Goal: Task Accomplishment & Management: Use online tool/utility

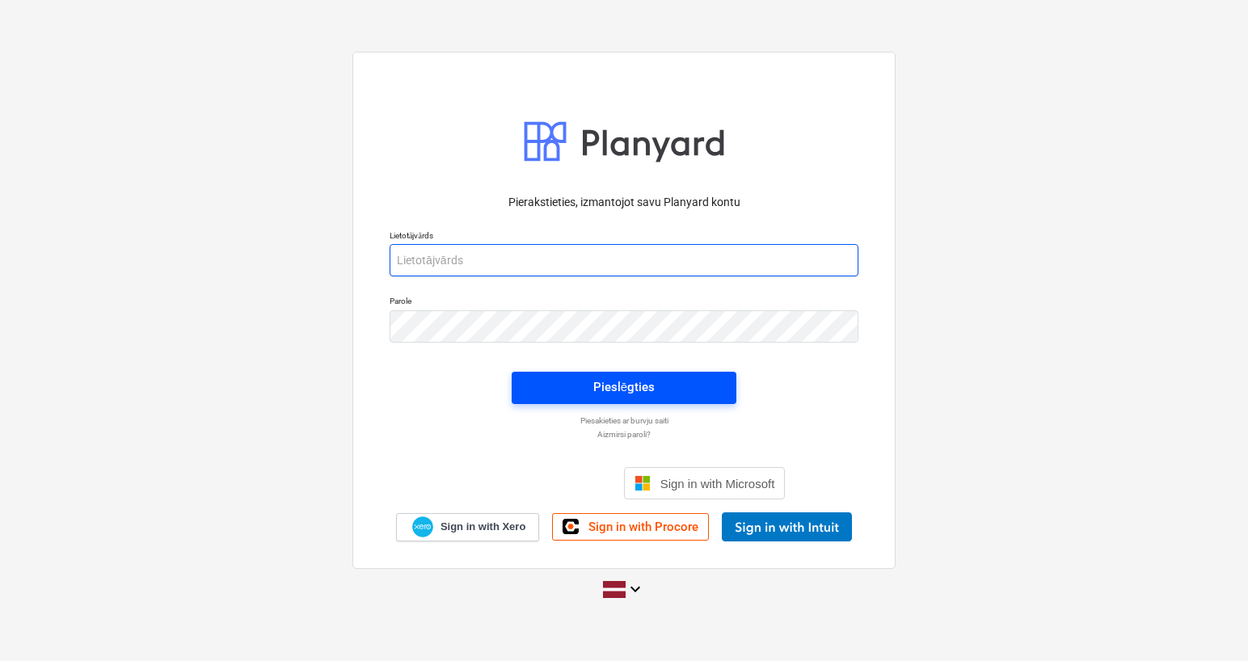
type input "[PERSON_NAME][EMAIL_ADDRESS][DOMAIN_NAME]"
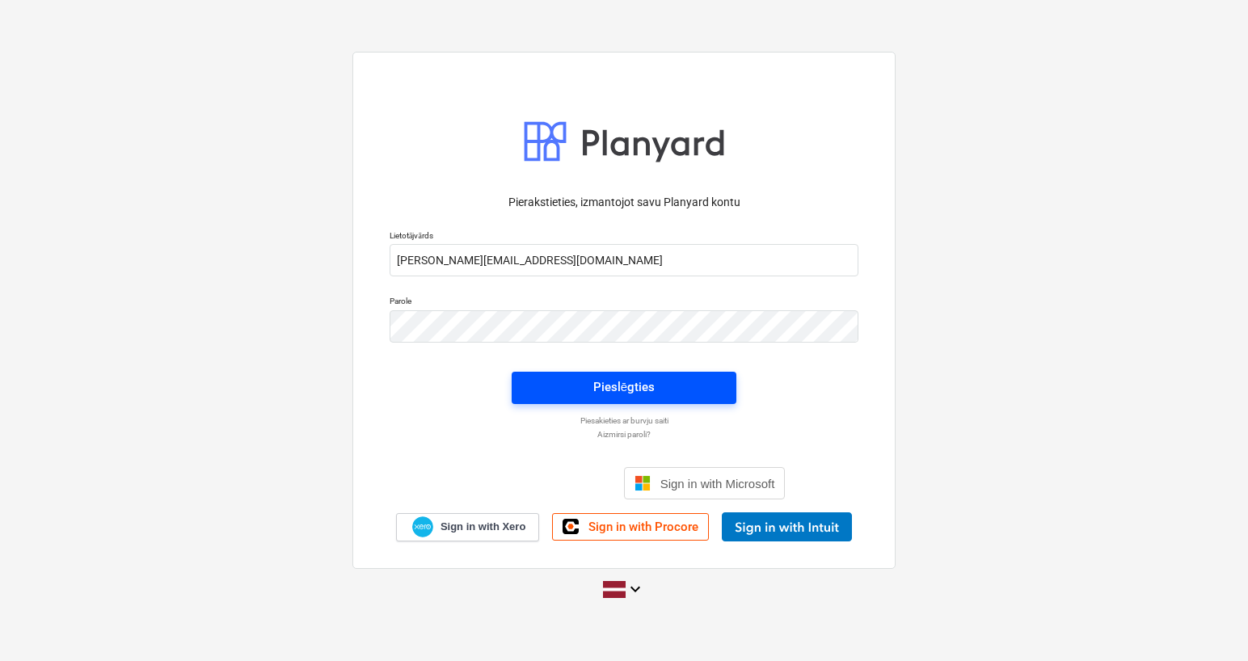
click at [608, 377] on div "Pieslēgties" at bounding box center [623, 387] width 61 height 21
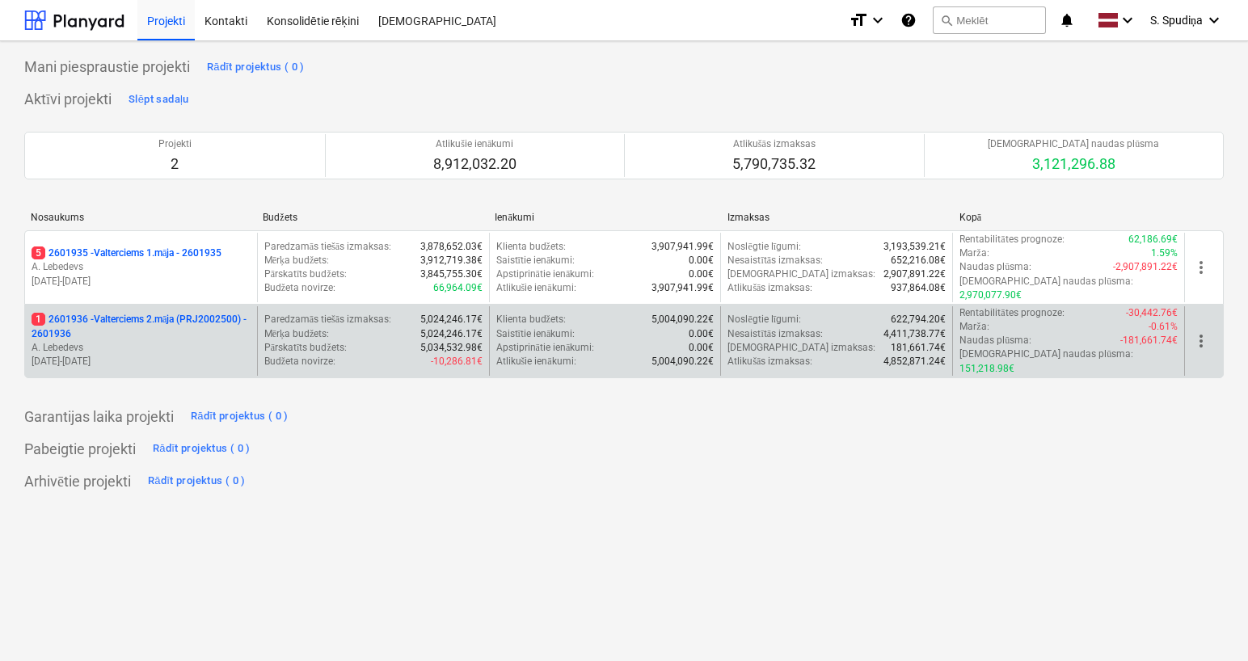
click at [178, 341] on p "A. Lebedevs" at bounding box center [141, 348] width 219 height 14
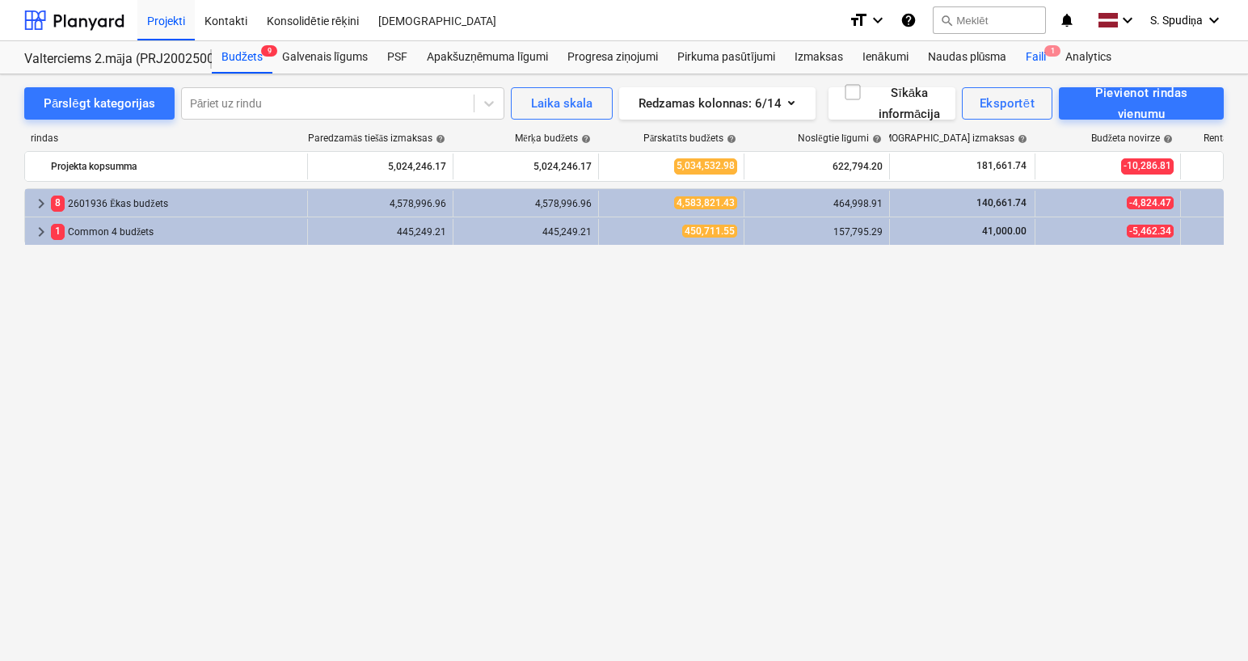
click at [1031, 63] on div "Faili 1" at bounding box center [1036, 57] width 40 height 32
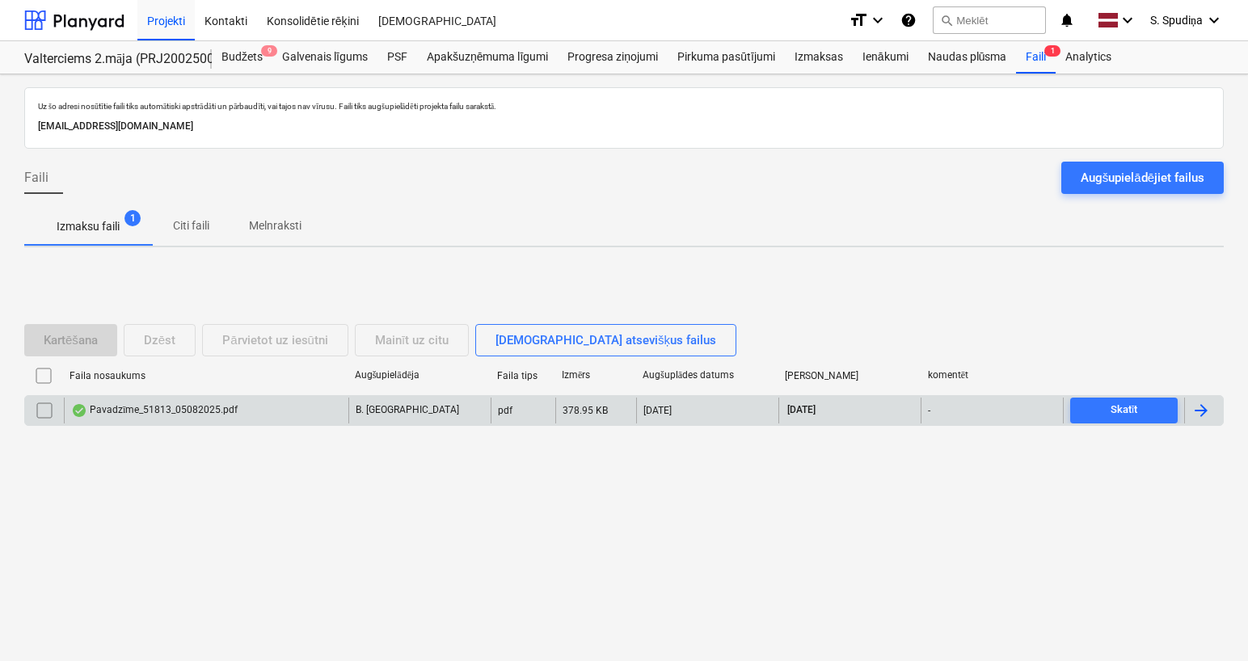
click at [248, 412] on div "Pavadzīme_51813_05082025.pdf" at bounding box center [206, 411] width 285 height 26
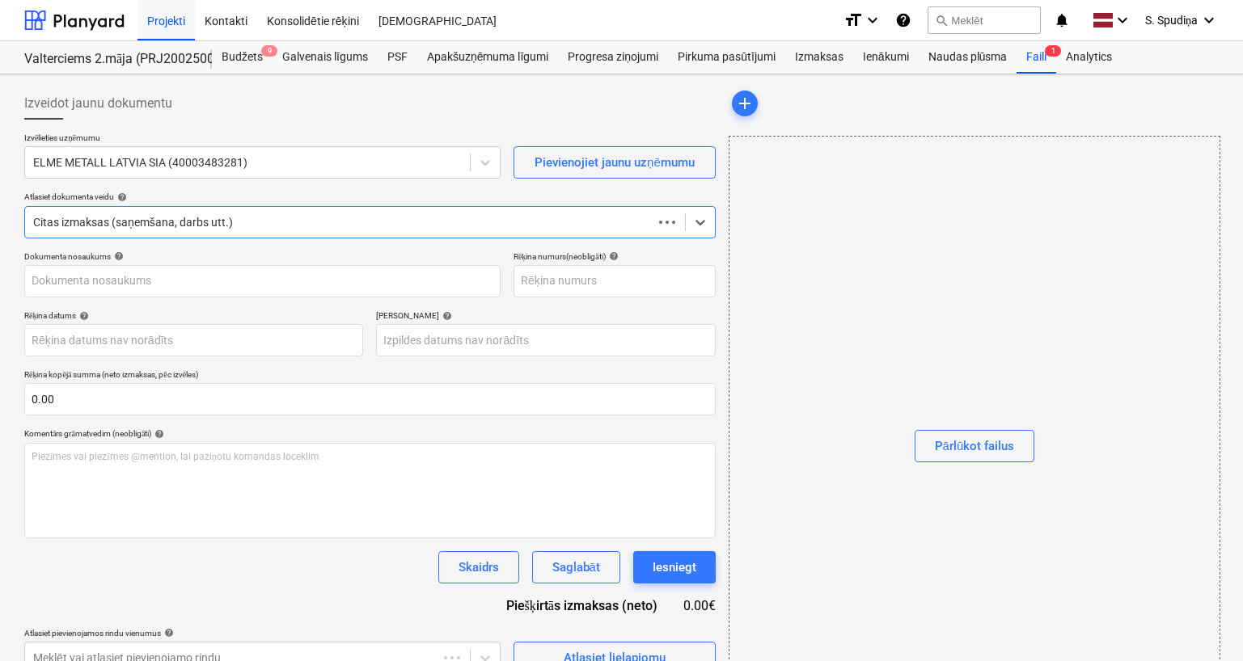
type input "51813"
type input "[DATE]"
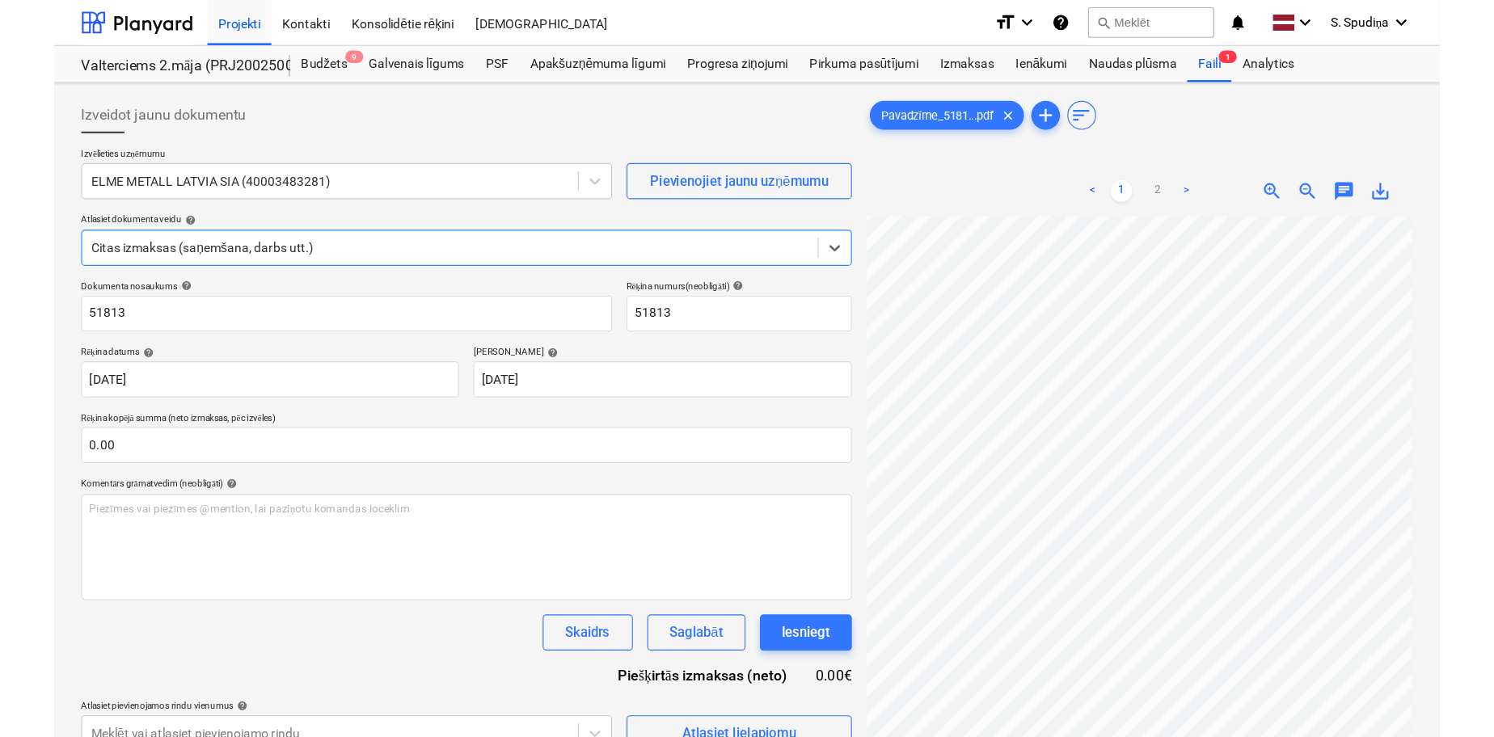
scroll to position [417, 0]
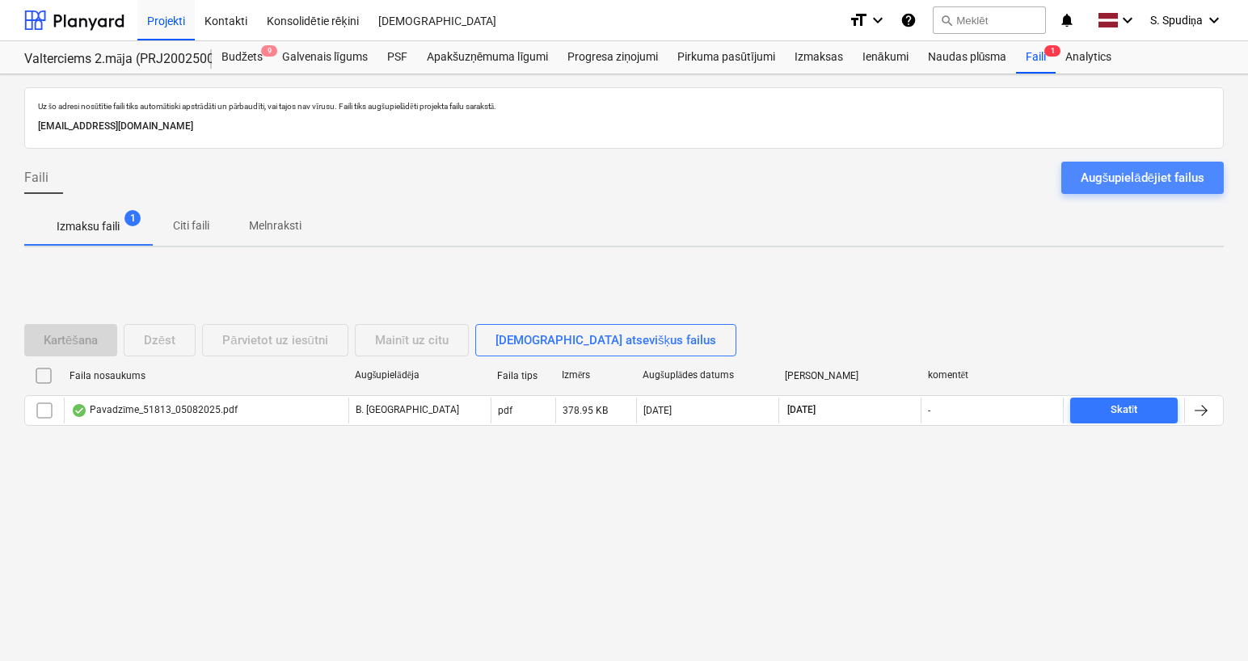
click at [1149, 181] on div "Augšupielādējiet failus" at bounding box center [1143, 177] width 124 height 21
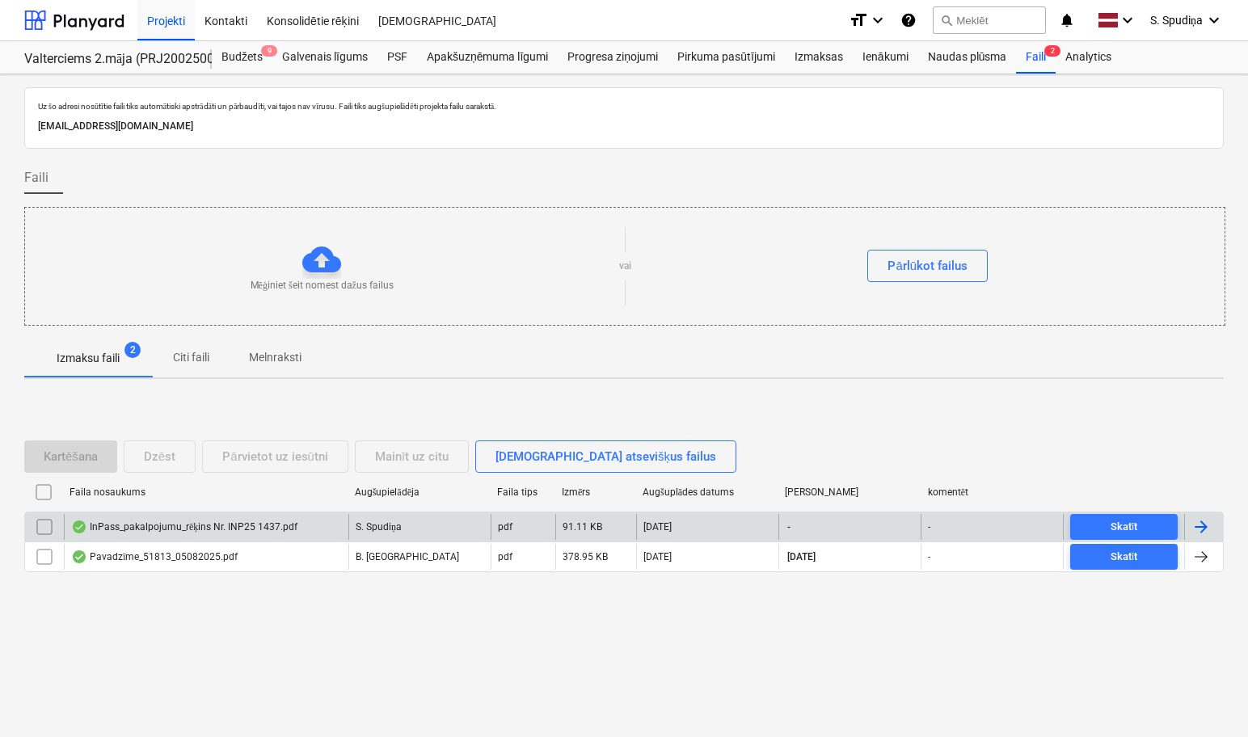
click at [290, 520] on div "InPass_pakalpojumu_rēķins Nr. INP25 1437.pdf" at bounding box center [206, 527] width 285 height 26
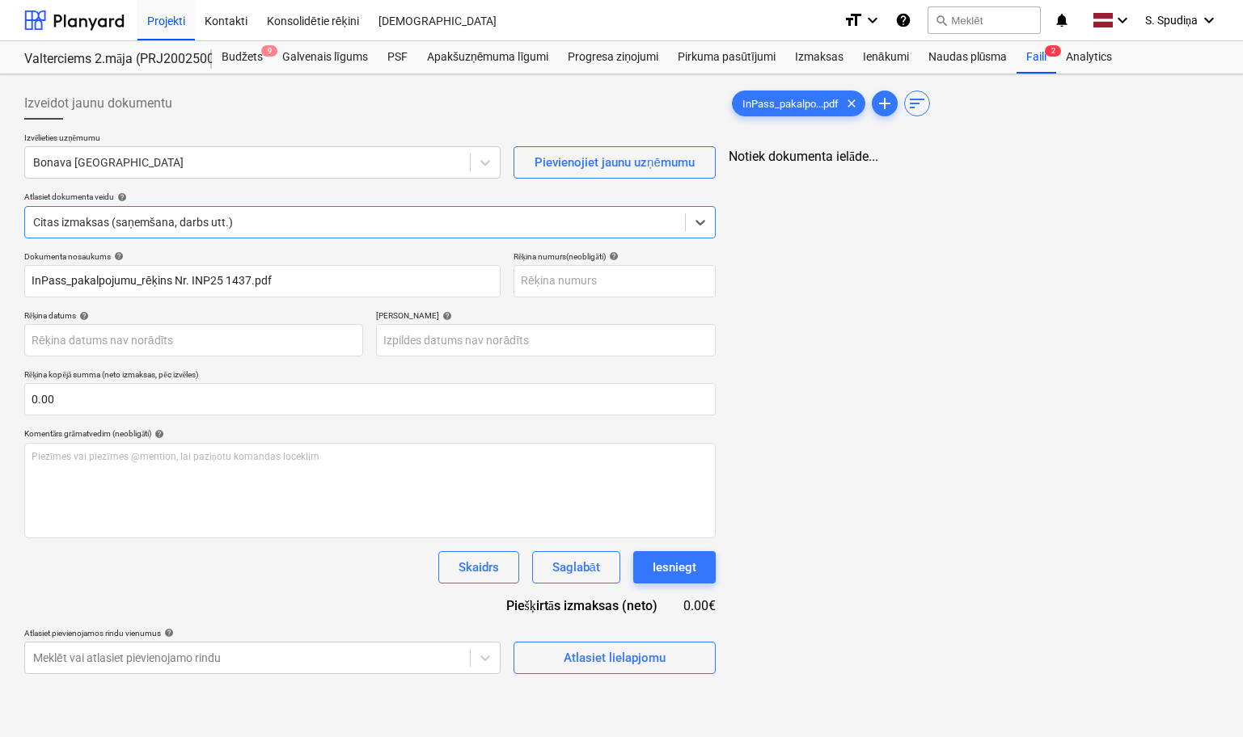
type input "InPass_pakalpojumu_rēķins Nr. INP25 1437.pdf"
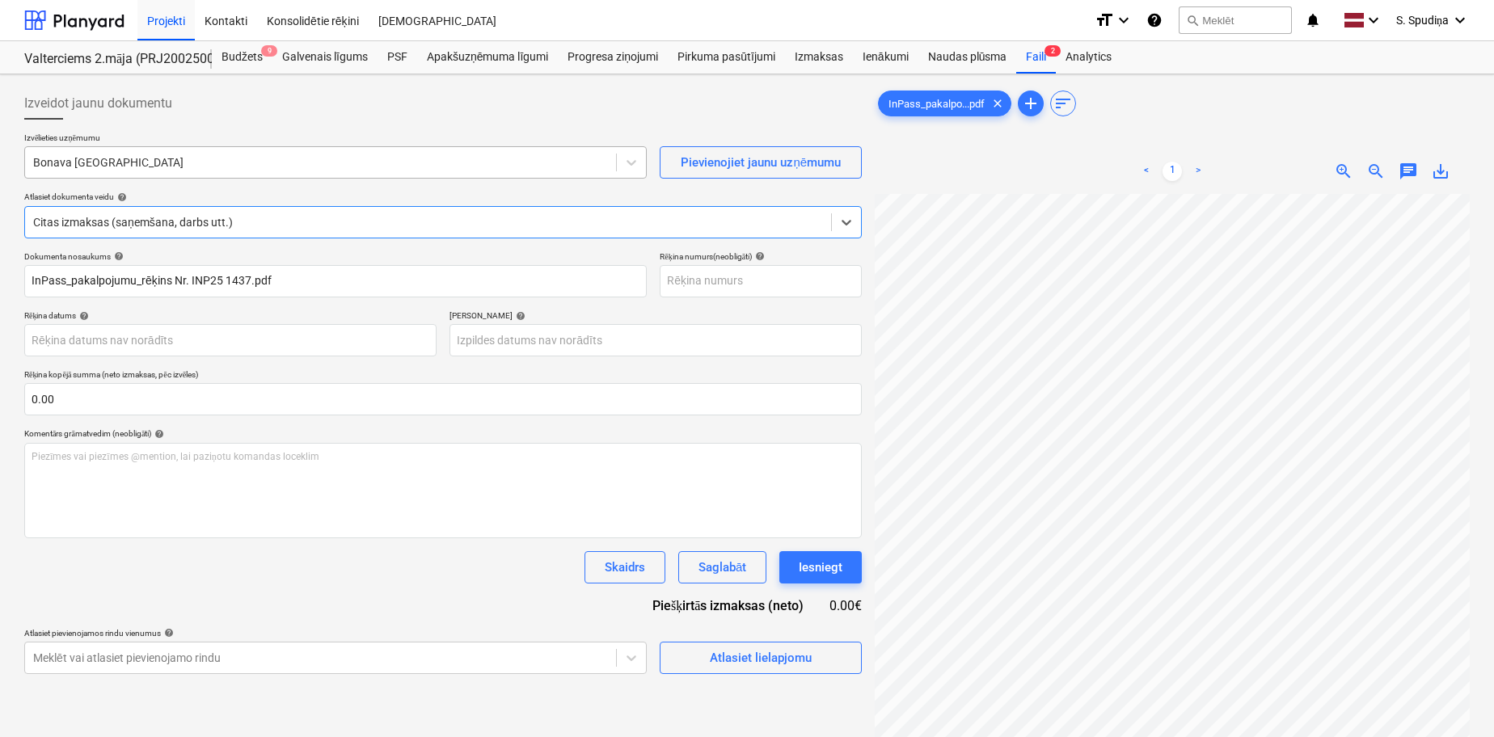
click at [165, 163] on div at bounding box center [320, 162] width 575 height 16
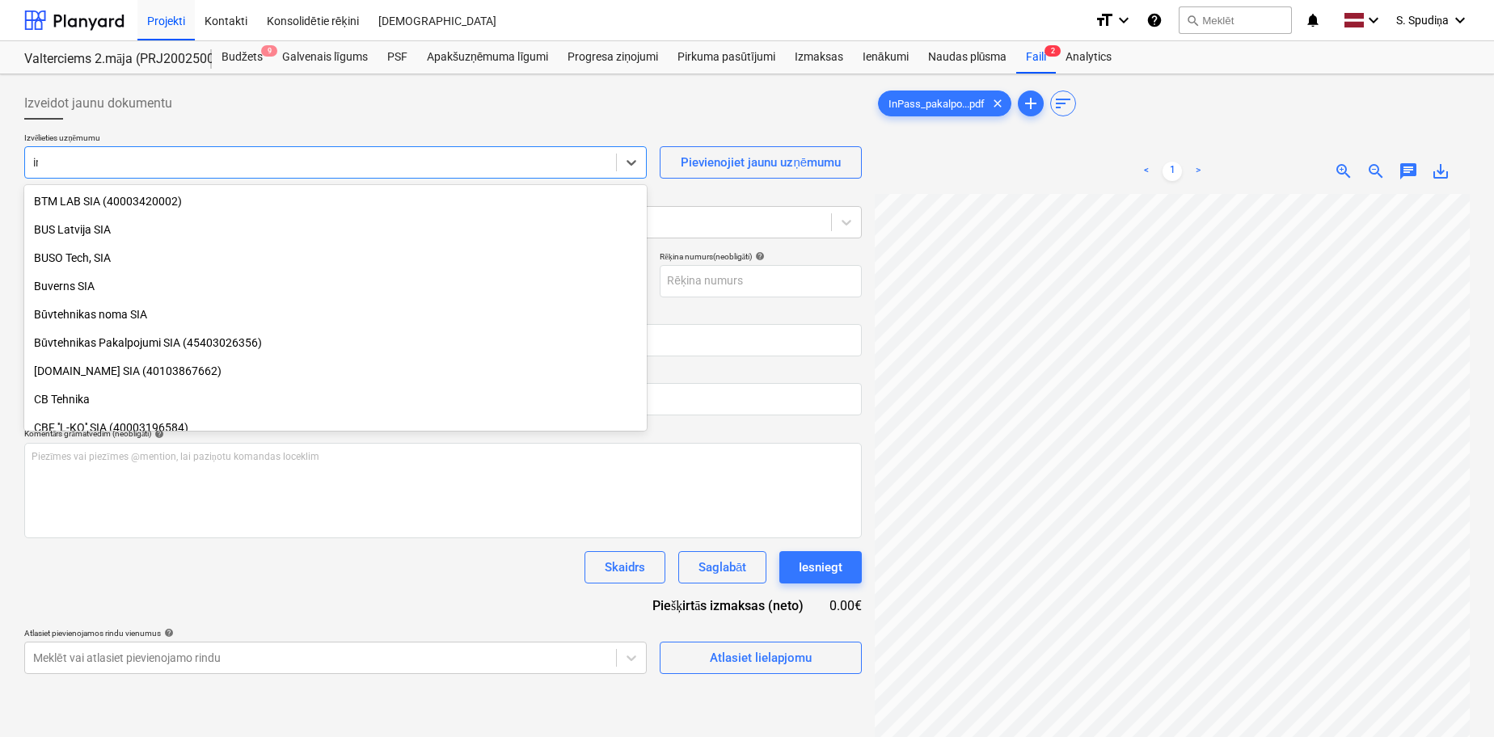
scroll to position [1427, 0]
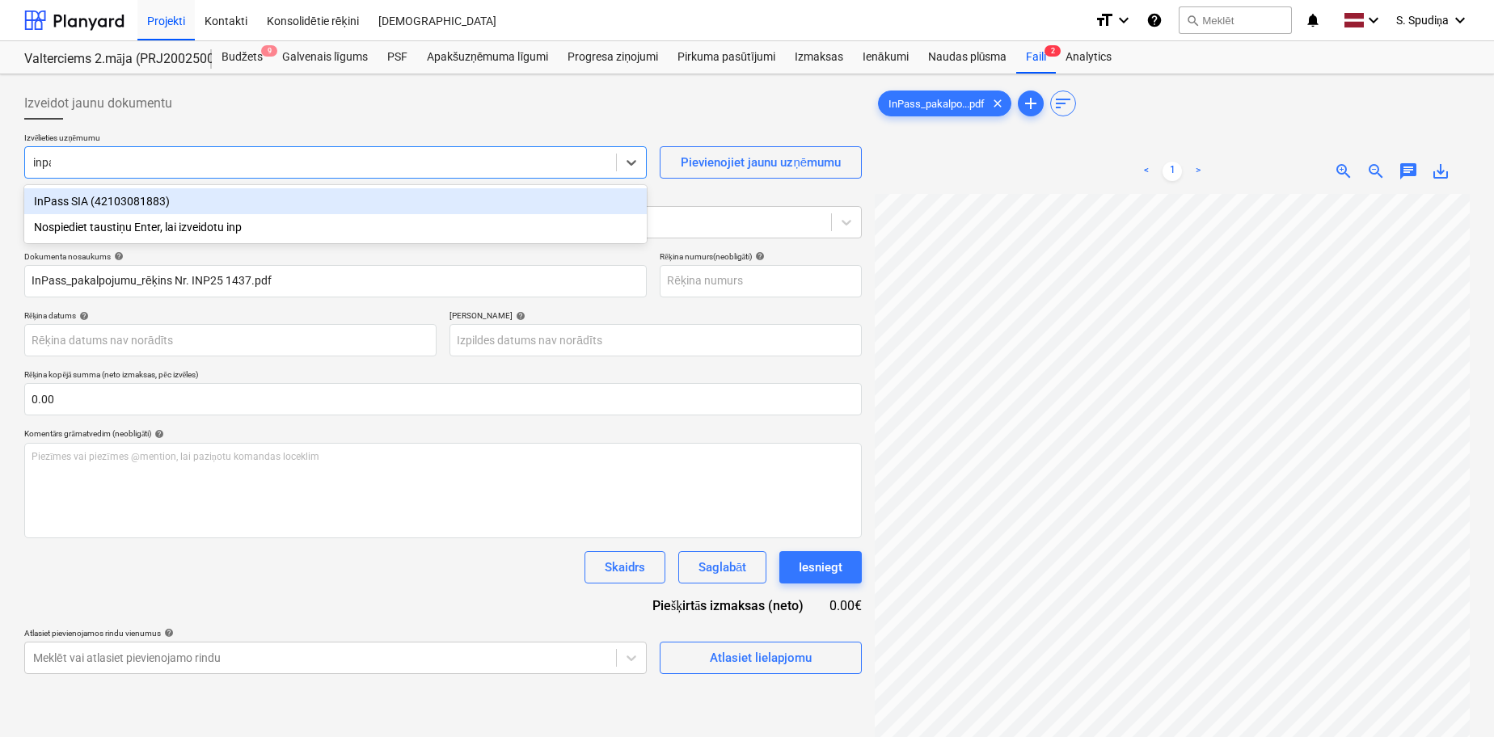
type input "inpas"
click at [129, 206] on div "InPass SIA (42103081883)" at bounding box center [335, 201] width 623 height 26
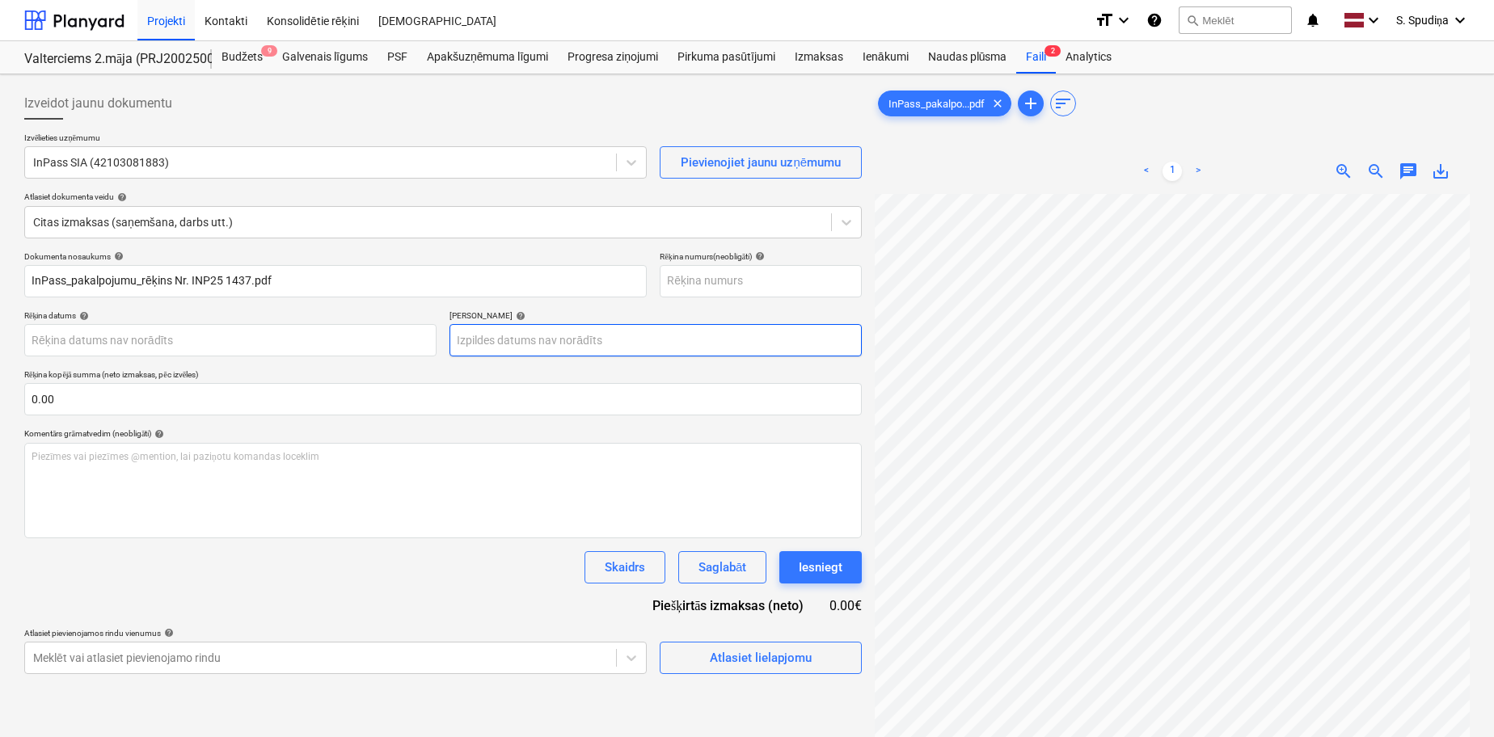
scroll to position [53, 59]
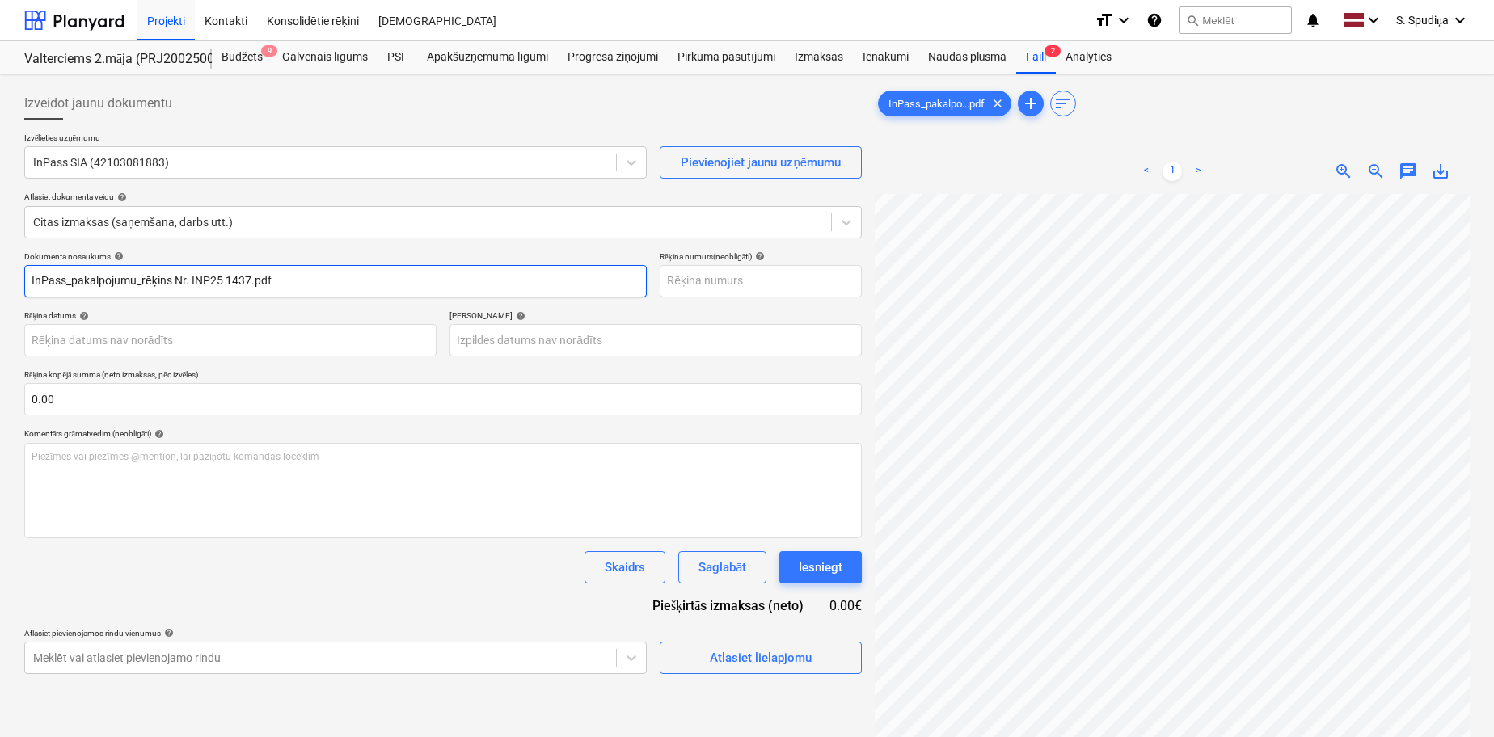
drag, startPoint x: 192, startPoint y: 282, endPoint x: -11, endPoint y: 282, distance: 202.1
click at [0, 282] on html "Projekti Kontakti Konsolidētie rēķini Iesūtne format_size keyboard_arrow_down h…" at bounding box center [747, 368] width 1494 height 737
click at [166, 282] on input "INP25 1437.pdf" at bounding box center [335, 281] width 623 height 32
drag, startPoint x: 37, startPoint y: 291, endPoint x: -11, endPoint y: 295, distance: 47.9
click at [0, 295] on html "Projekti Kontakti Konsolidētie rēķini Iesūtne format_size keyboard_arrow_down h…" at bounding box center [747, 368] width 1494 height 737
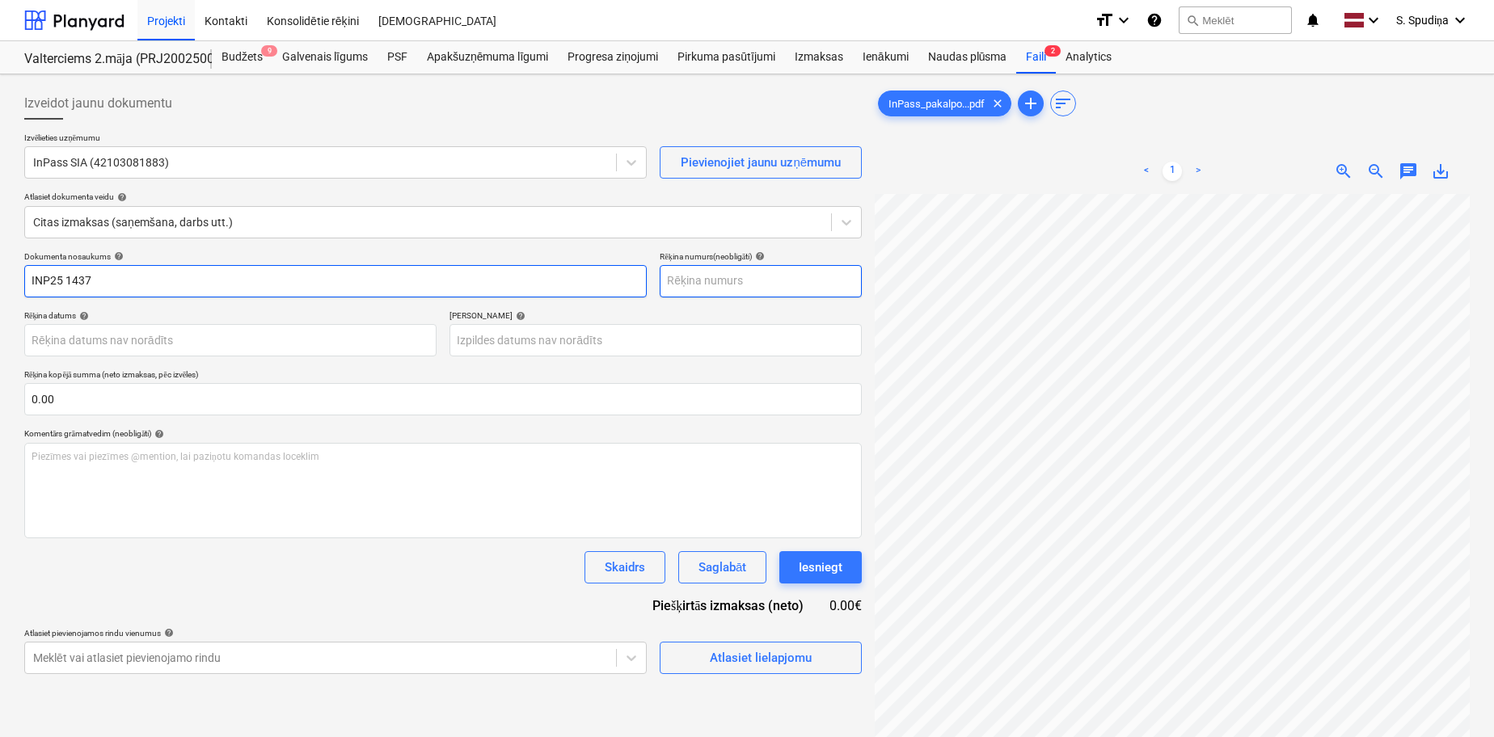
type input "INP25 1437"
click at [784, 279] on input "text" at bounding box center [761, 281] width 202 height 32
paste input "INP25 1437"
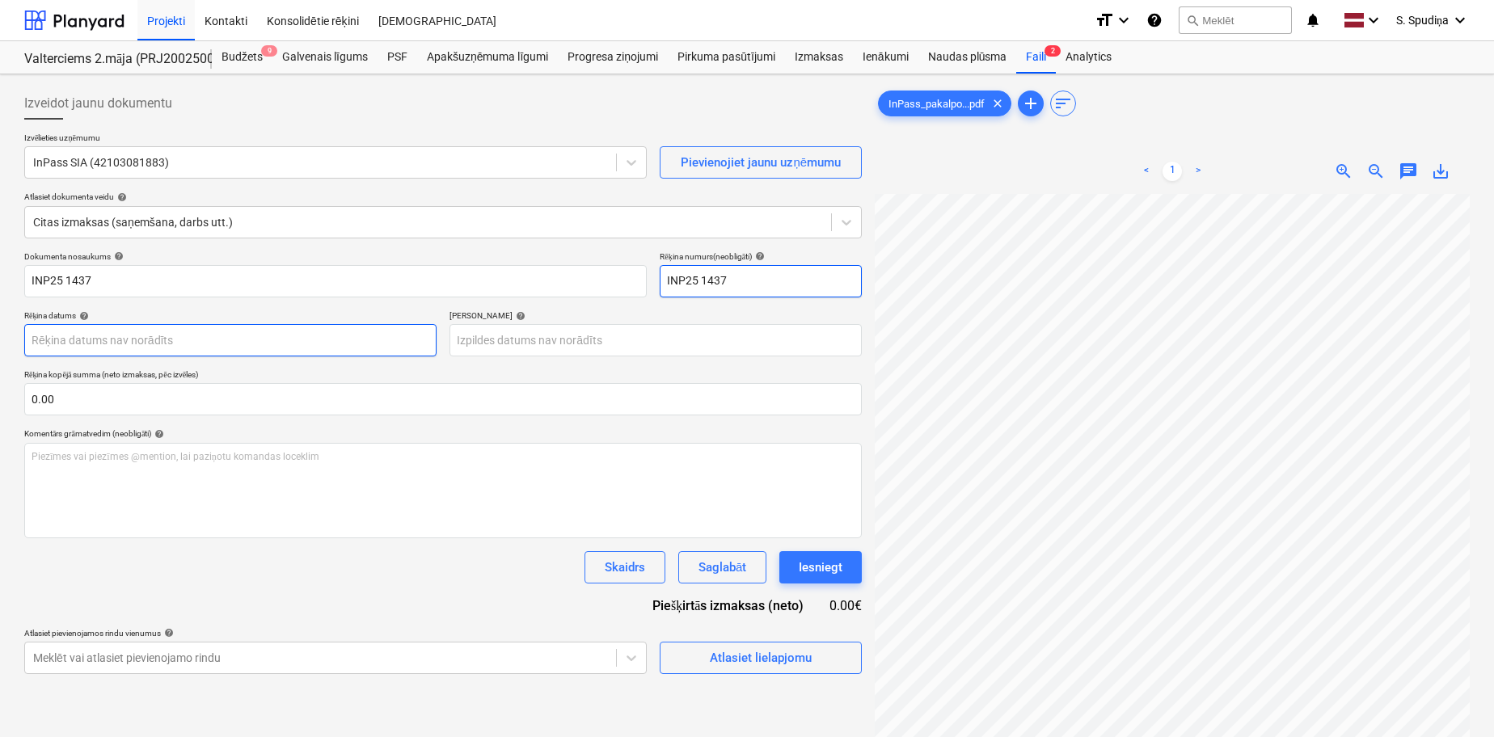
type input "INP25 1437"
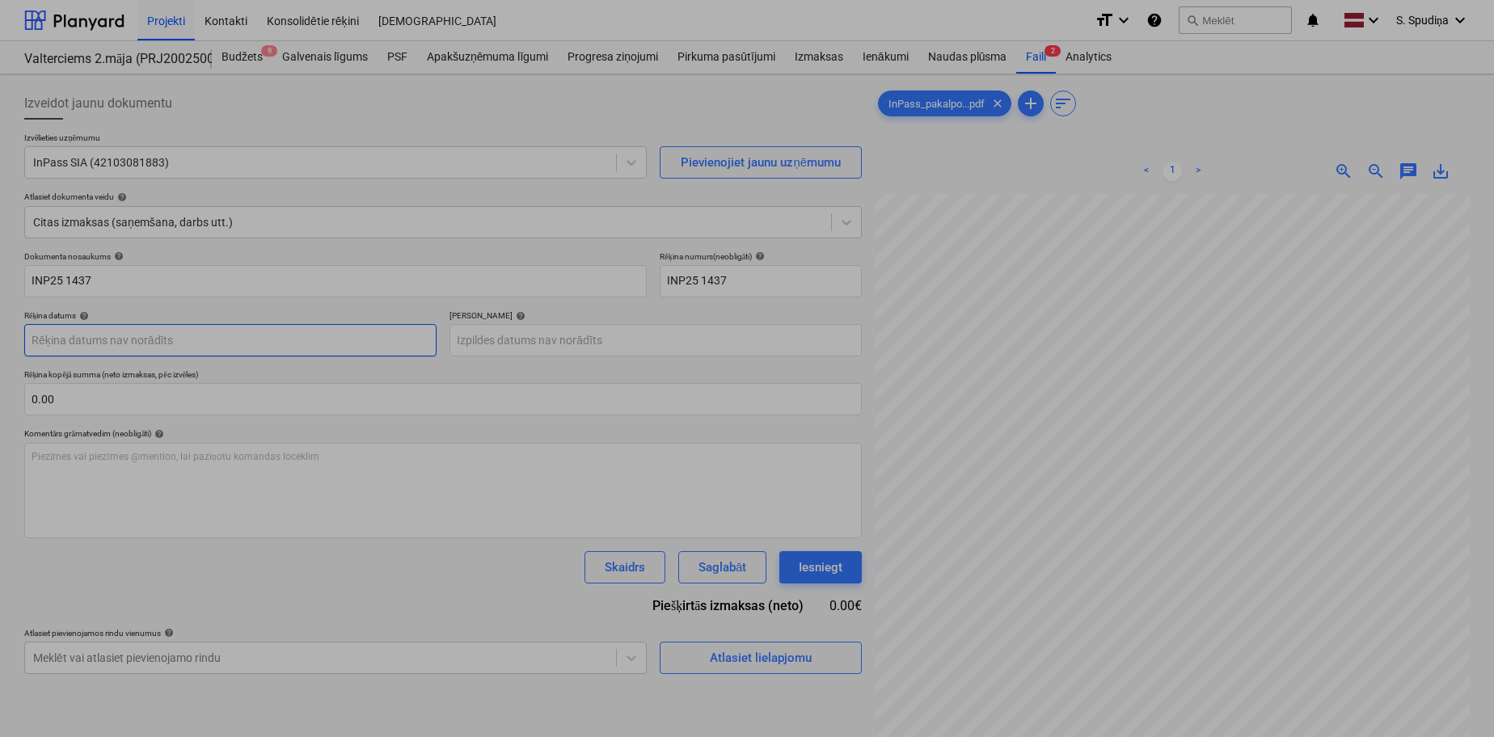
click at [167, 352] on body "Projekti Kontakti Konsolidētie rēķini Iesūtne format_size keyboard_arrow_down h…" at bounding box center [747, 368] width 1494 height 737
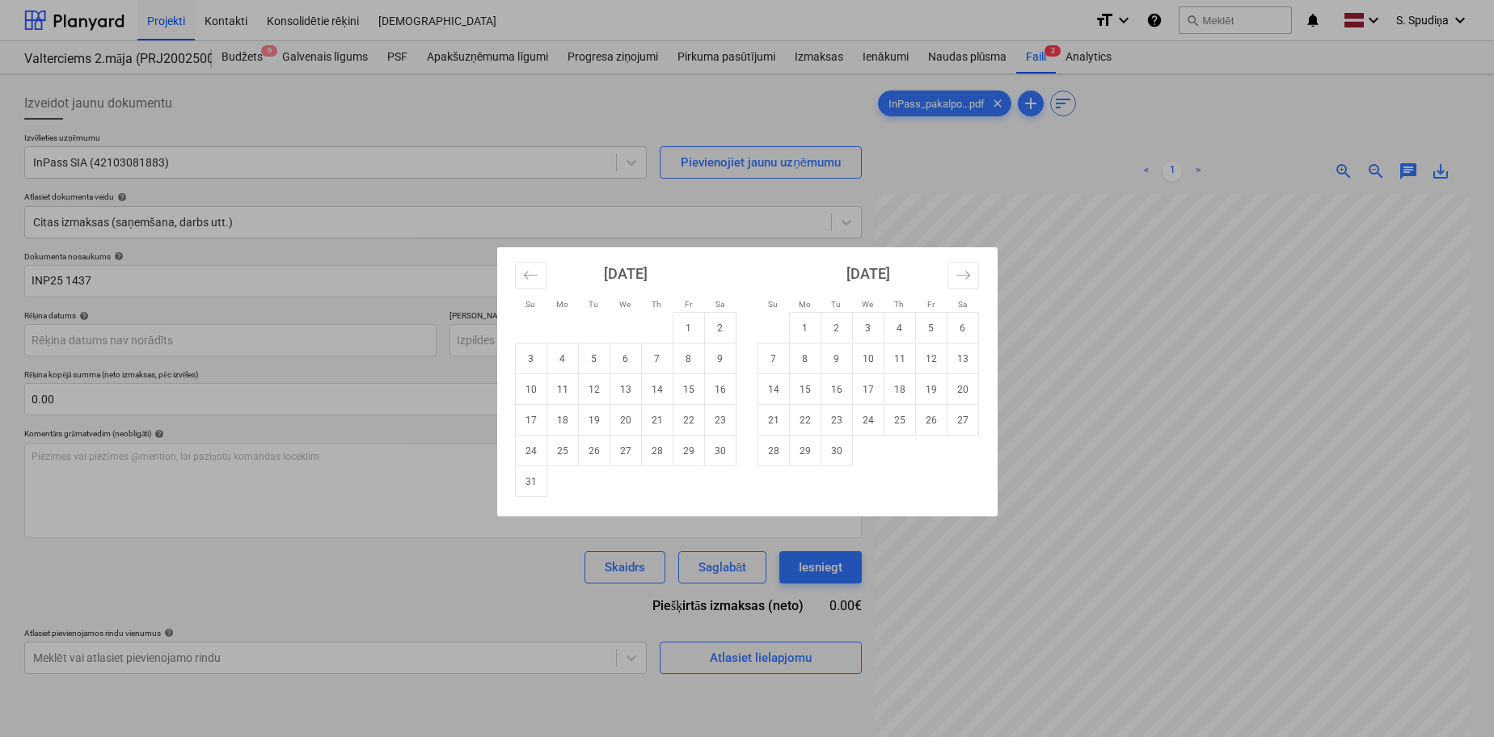
click at [1016, 171] on div "Su Mo Tu We Th Fr Sa Su Mo Tu We Th Fr Sa [DATE] 1 2 3 4 5 6 7 8 9 10 11 12 13 …" at bounding box center [747, 368] width 1494 height 737
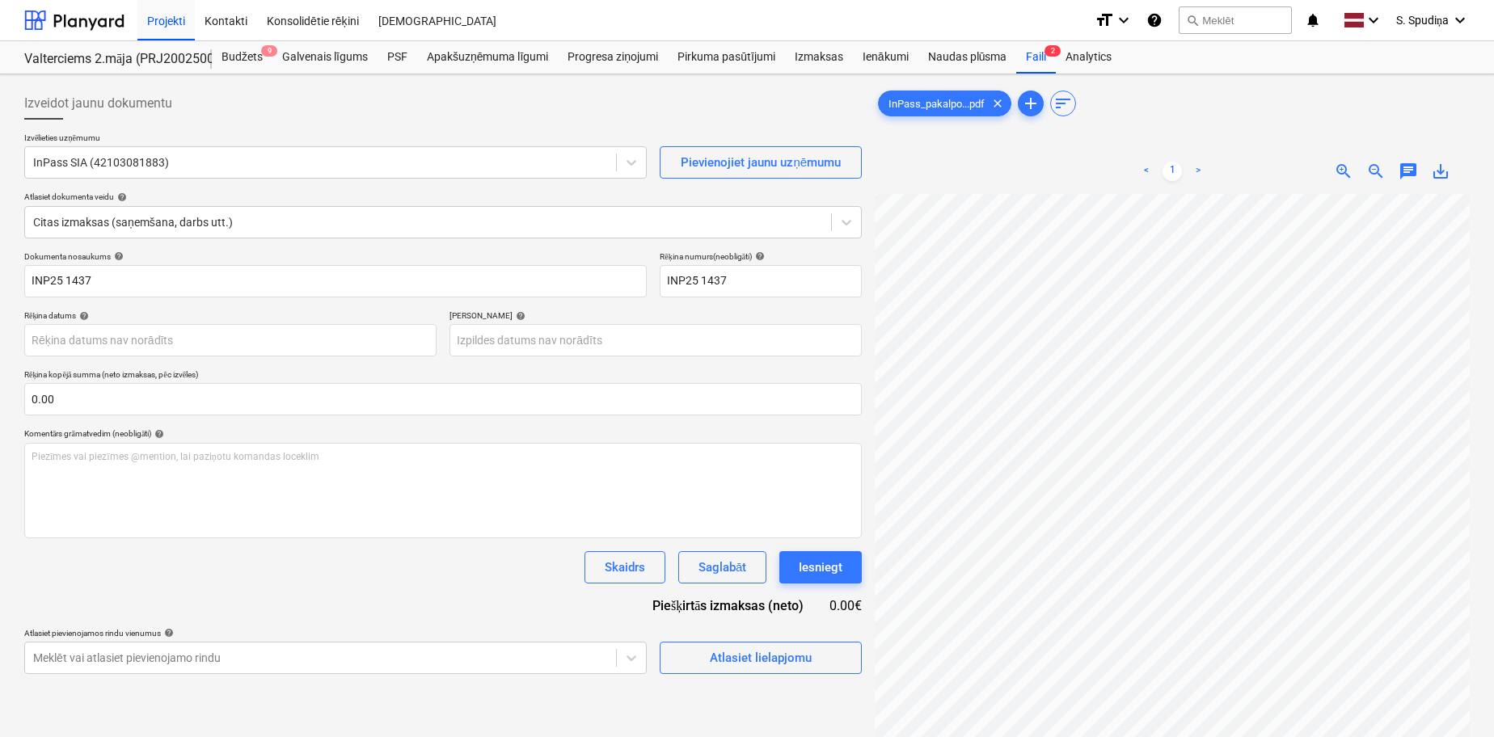
scroll to position [18, 59]
click at [161, 334] on body "Projekti Kontakti Konsolidētie rēķini Iesūtne format_size keyboard_arrow_down h…" at bounding box center [747, 368] width 1494 height 737
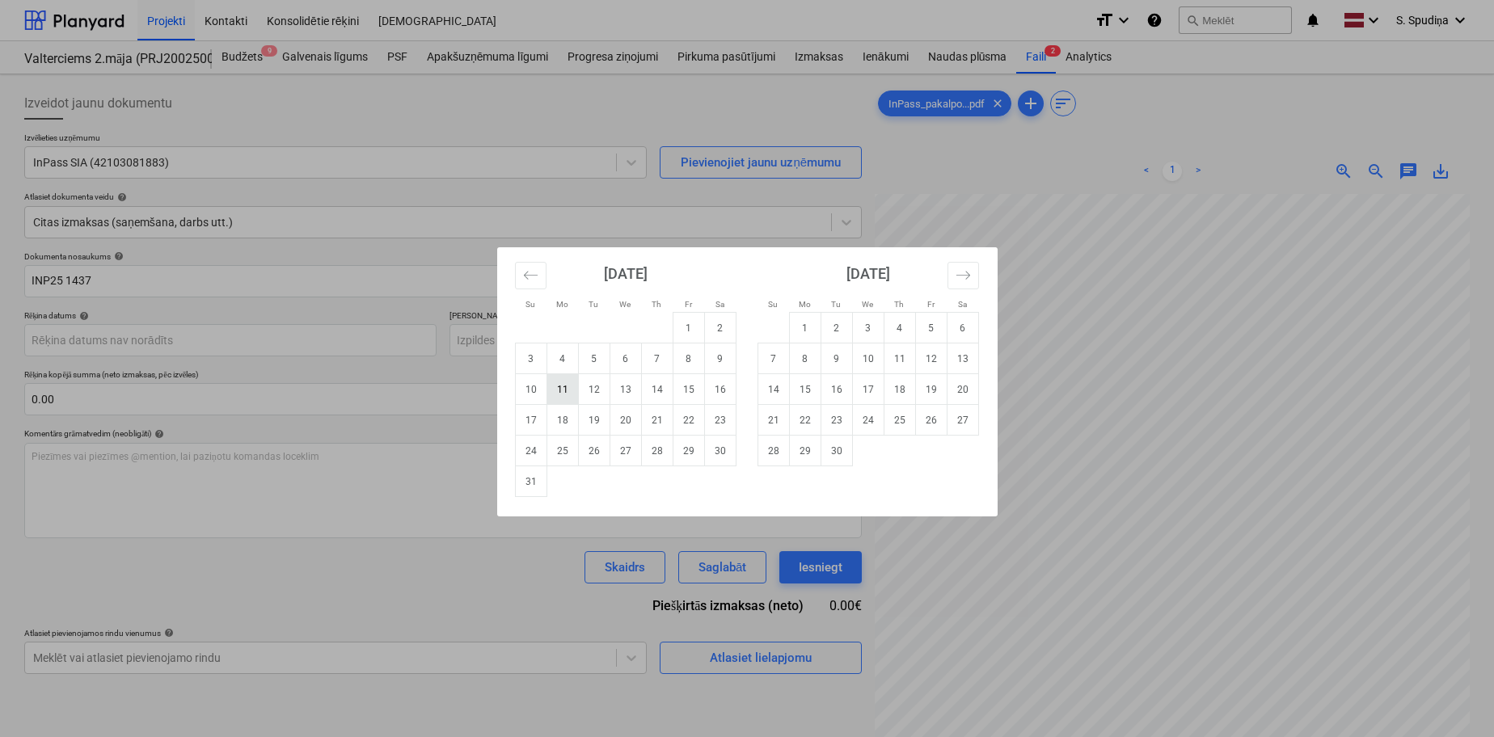
click at [560, 397] on td "11" at bounding box center [563, 389] width 32 height 31
type input "[DATE]"
click at [510, 342] on body "Projekti Kontakti Konsolidētie rēķini Iesūtne format_size keyboard_arrow_down h…" at bounding box center [747, 368] width 1494 height 737
click at [570, 456] on td "25" at bounding box center [563, 451] width 32 height 31
type input "[DATE]"
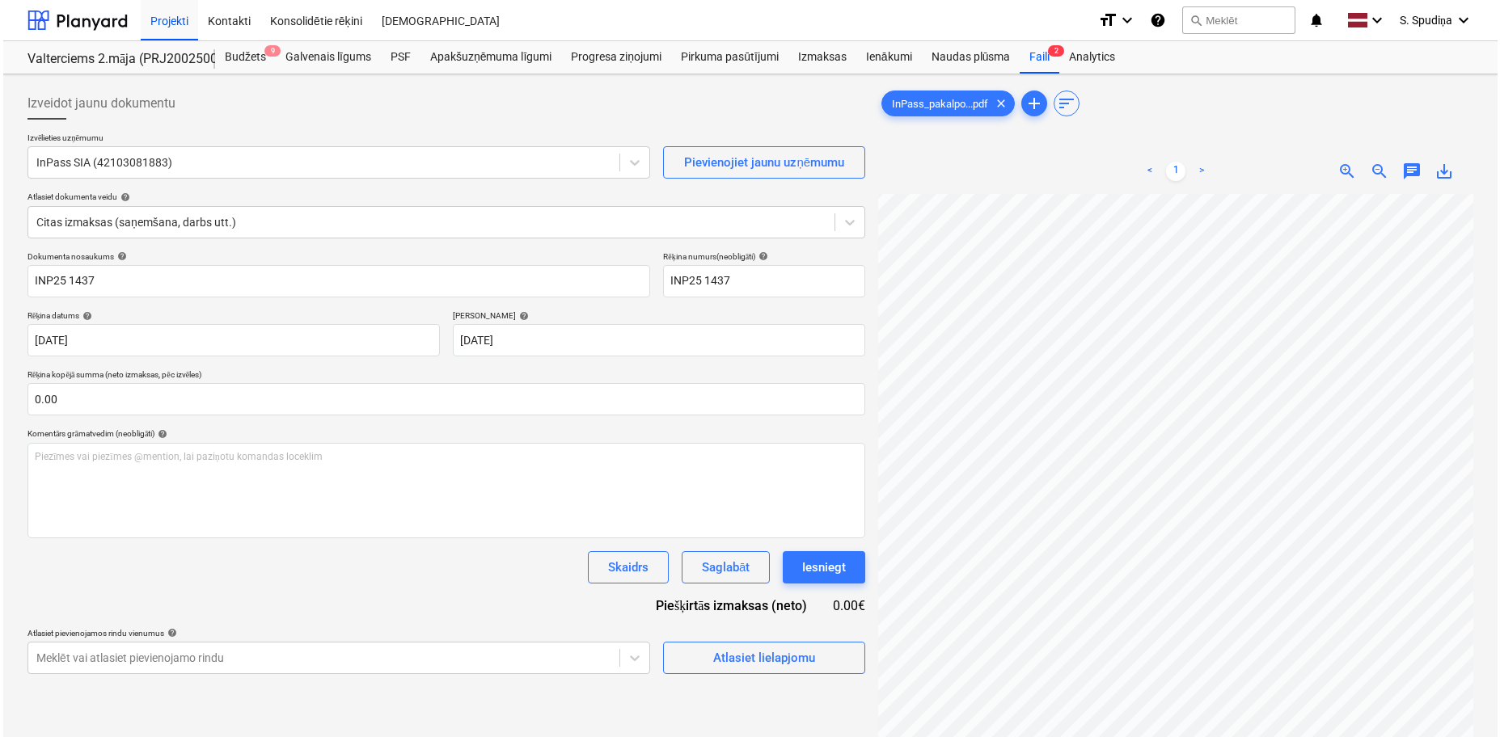
scroll to position [260, 59]
click at [724, 640] on div "Atlasiet lielapjomu" at bounding box center [761, 651] width 202 height 46
click at [718, 661] on button "Atlasiet lielapjomu" at bounding box center [761, 658] width 202 height 32
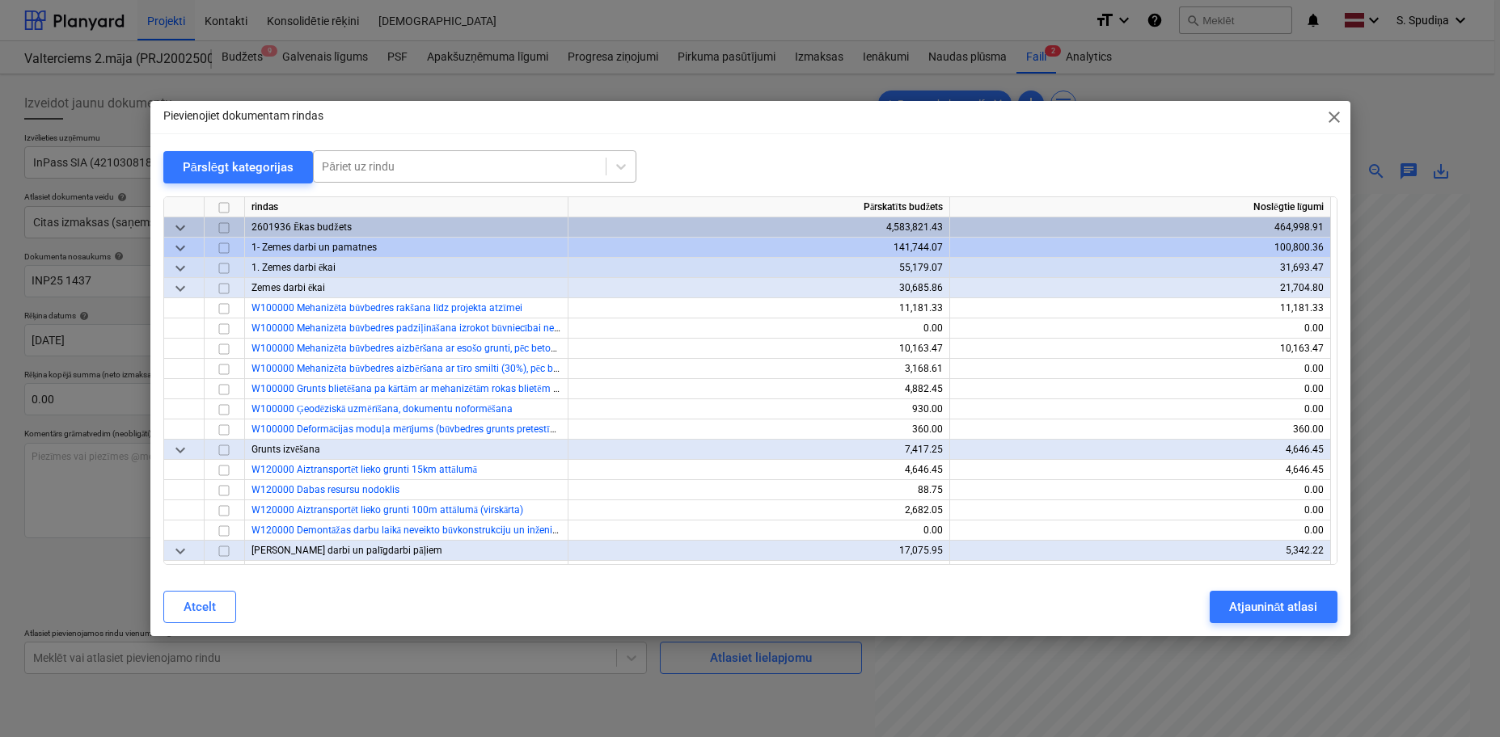
click at [429, 156] on div "Pāriet uz rindu" at bounding box center [460, 166] width 292 height 23
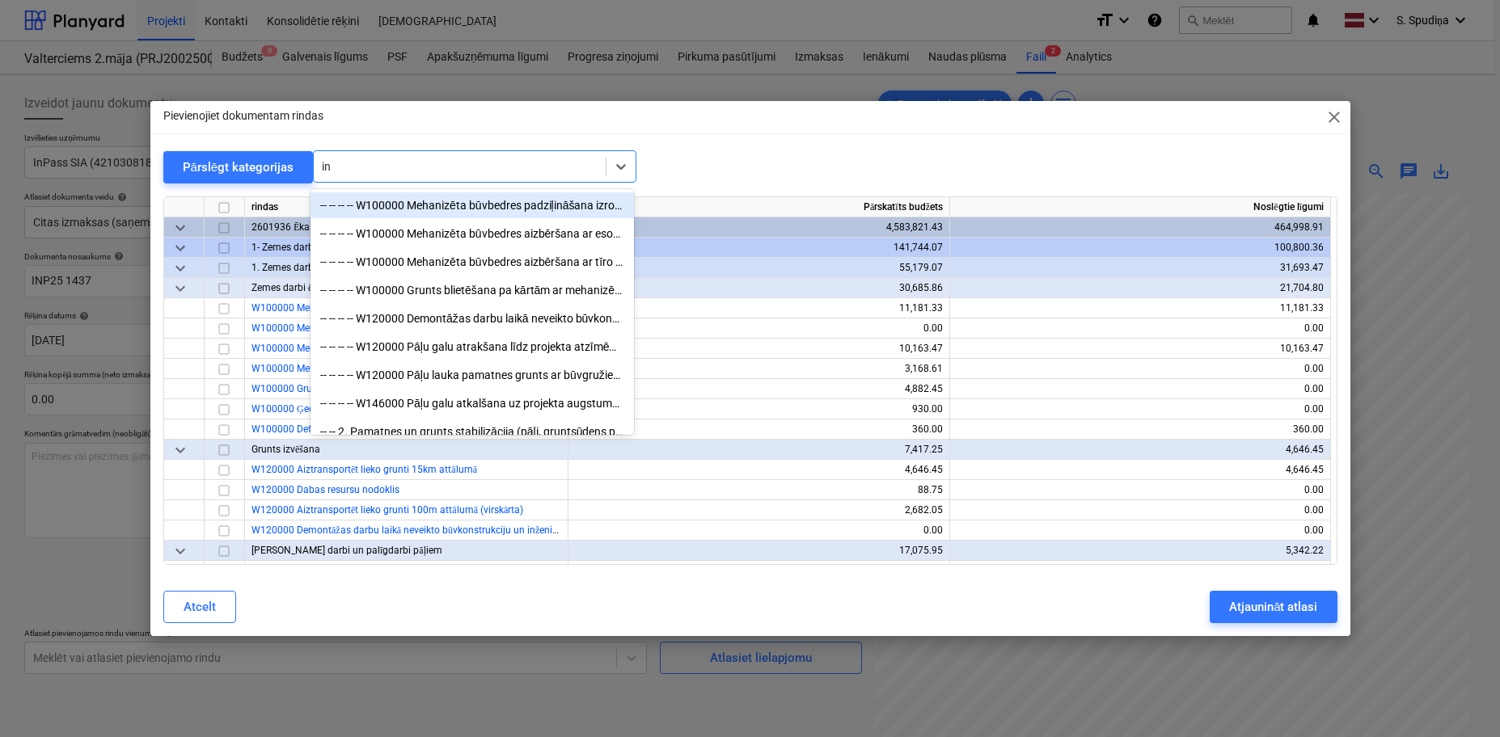
type input "i"
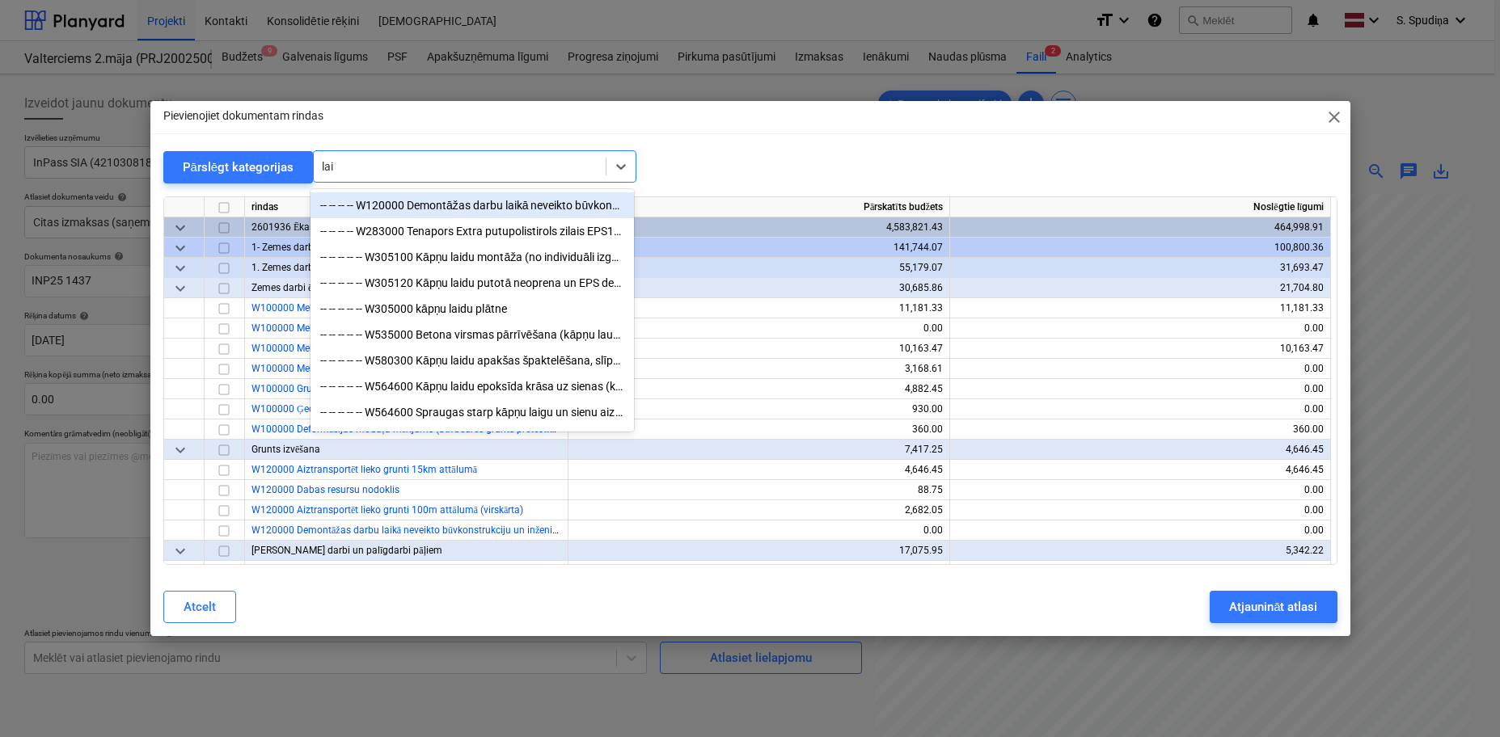
type input "laik"
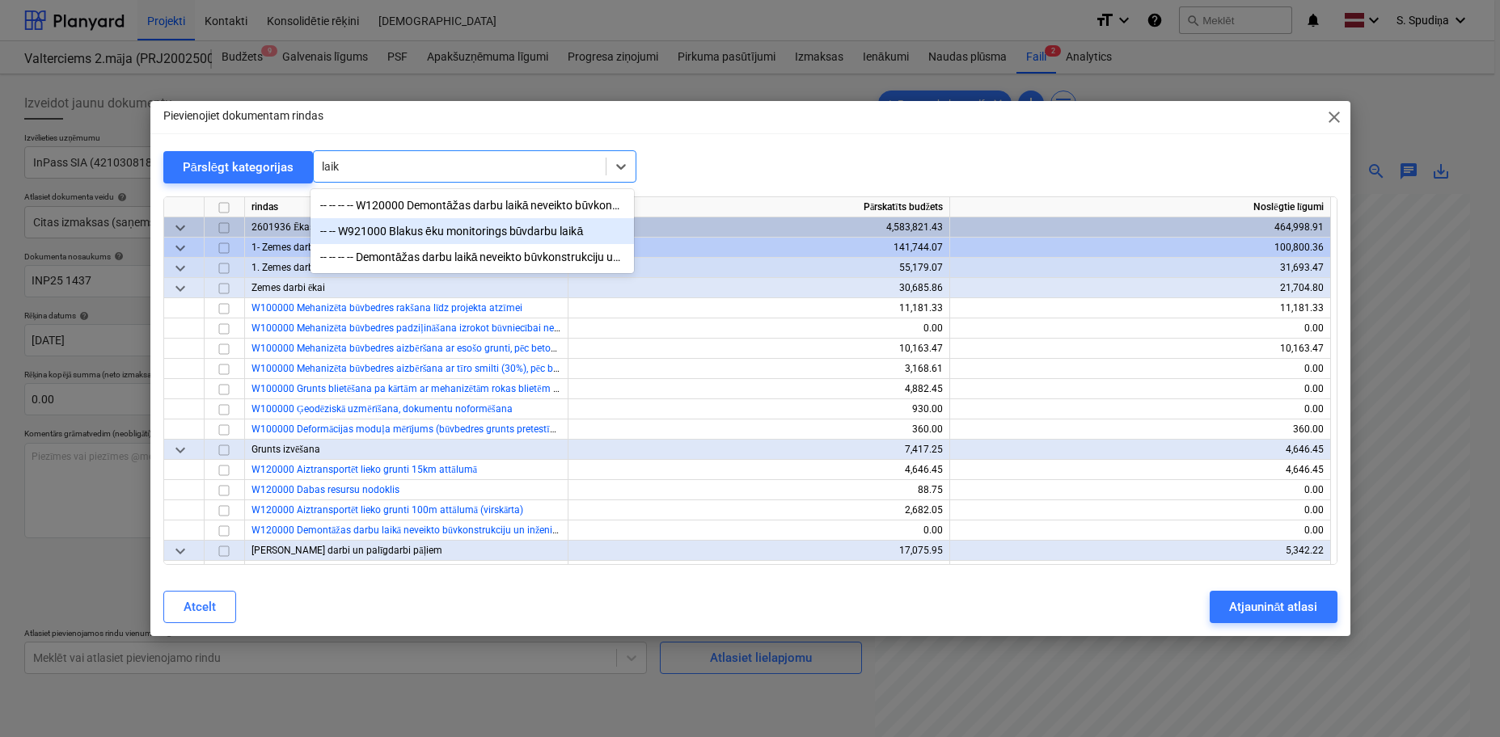
click at [439, 236] on div "-- -- W921000 Blakus ēku monitorings būvdarbu laikā" at bounding box center [471, 231] width 323 height 26
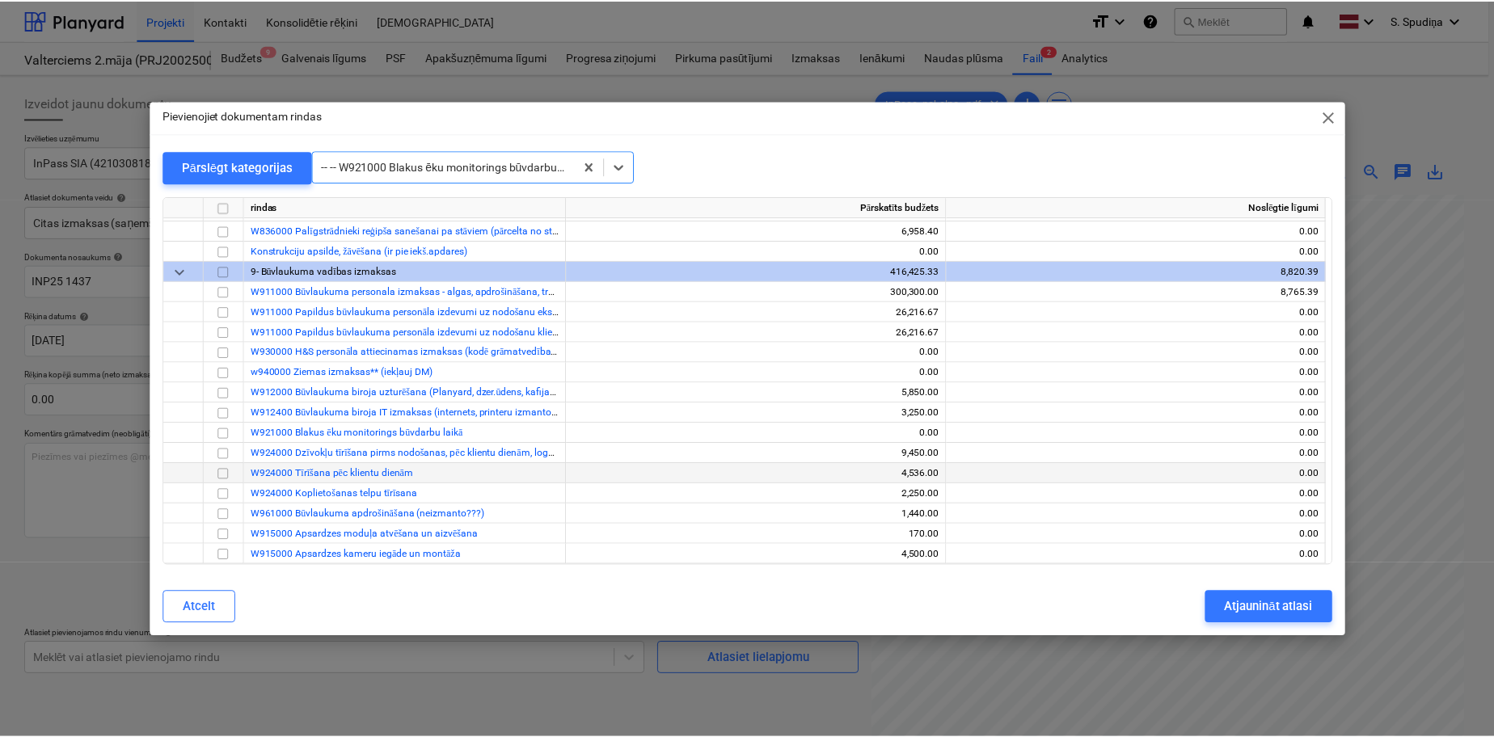
scroll to position [12856, 0]
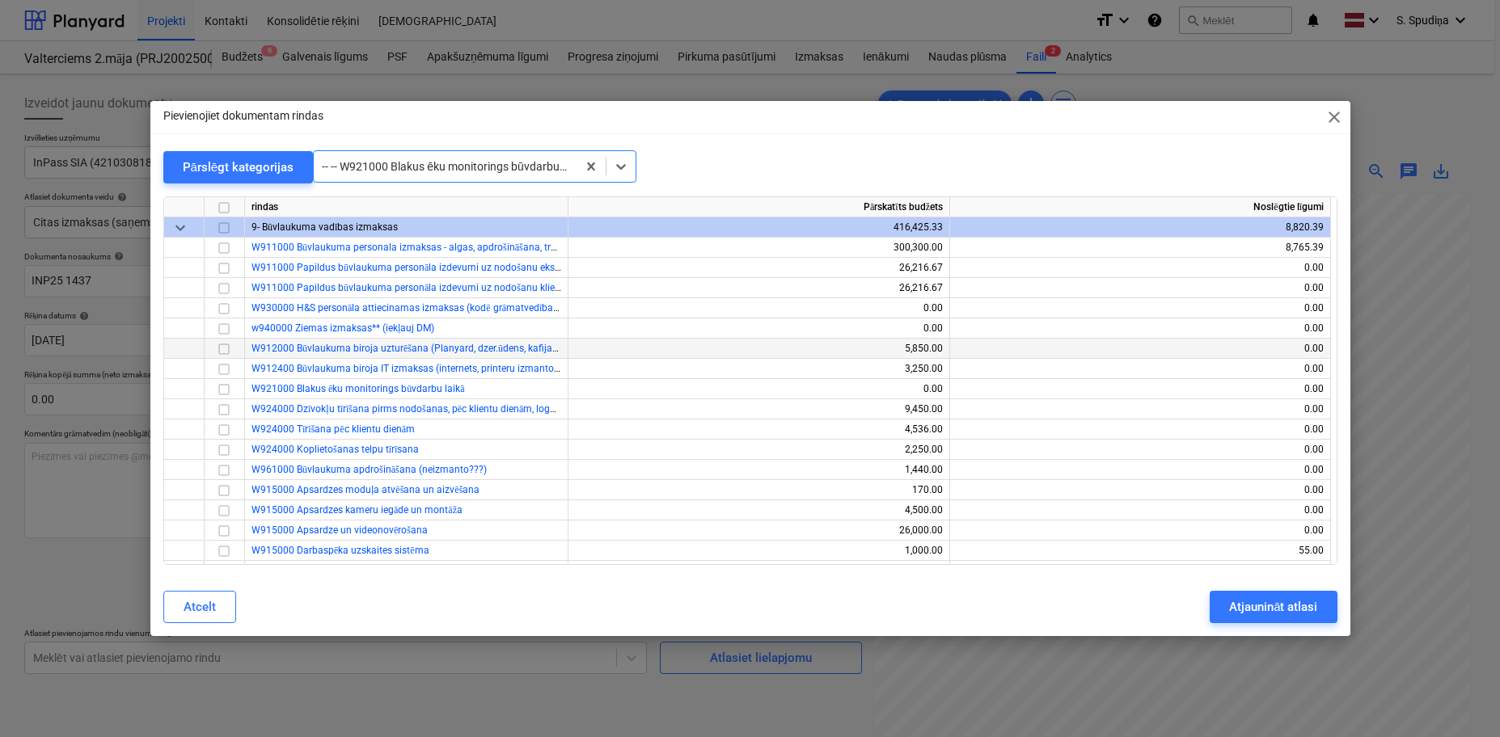
click at [226, 350] on input "checkbox" at bounding box center [223, 349] width 19 height 19
click at [1242, 611] on div "Atjaunināt atlasi" at bounding box center [1273, 607] width 88 height 21
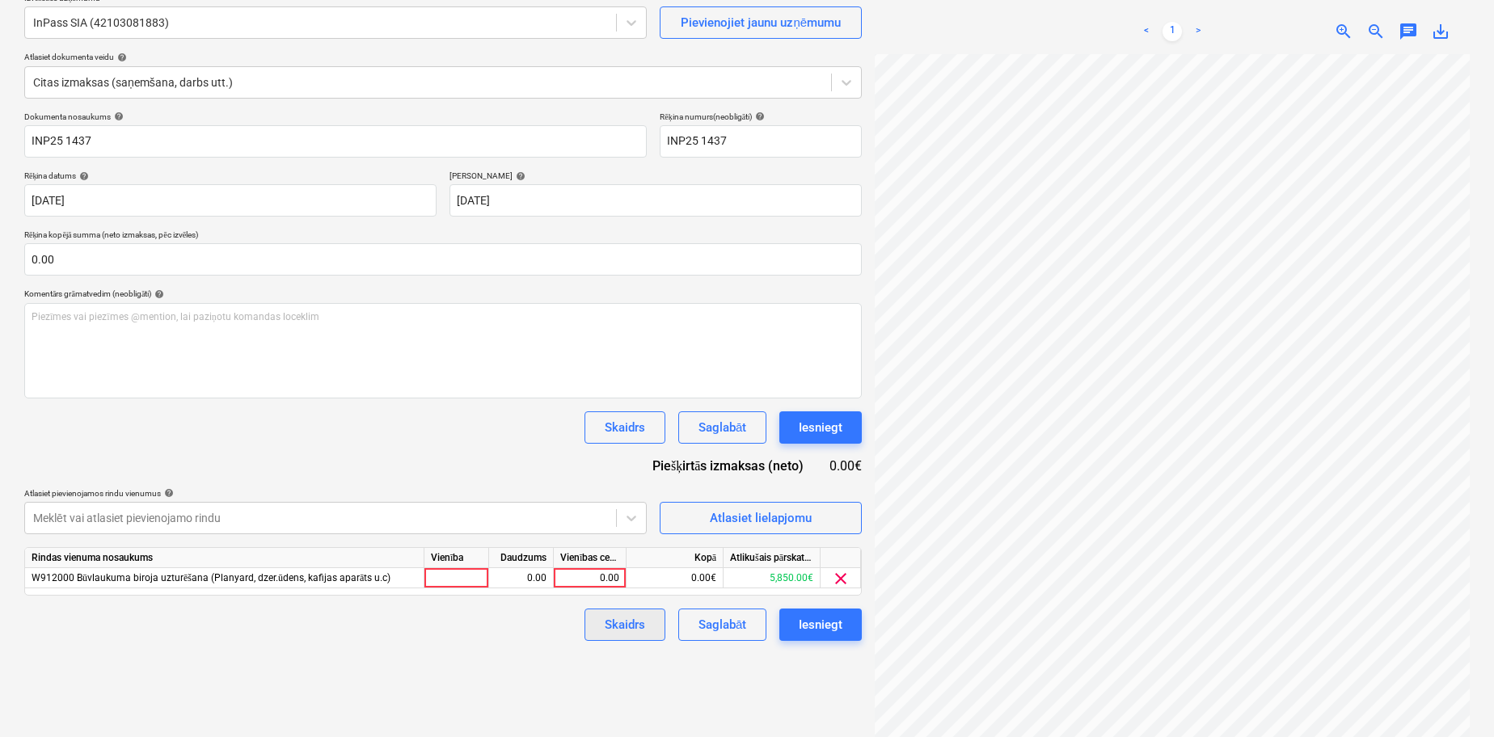
scroll to position [162, 0]
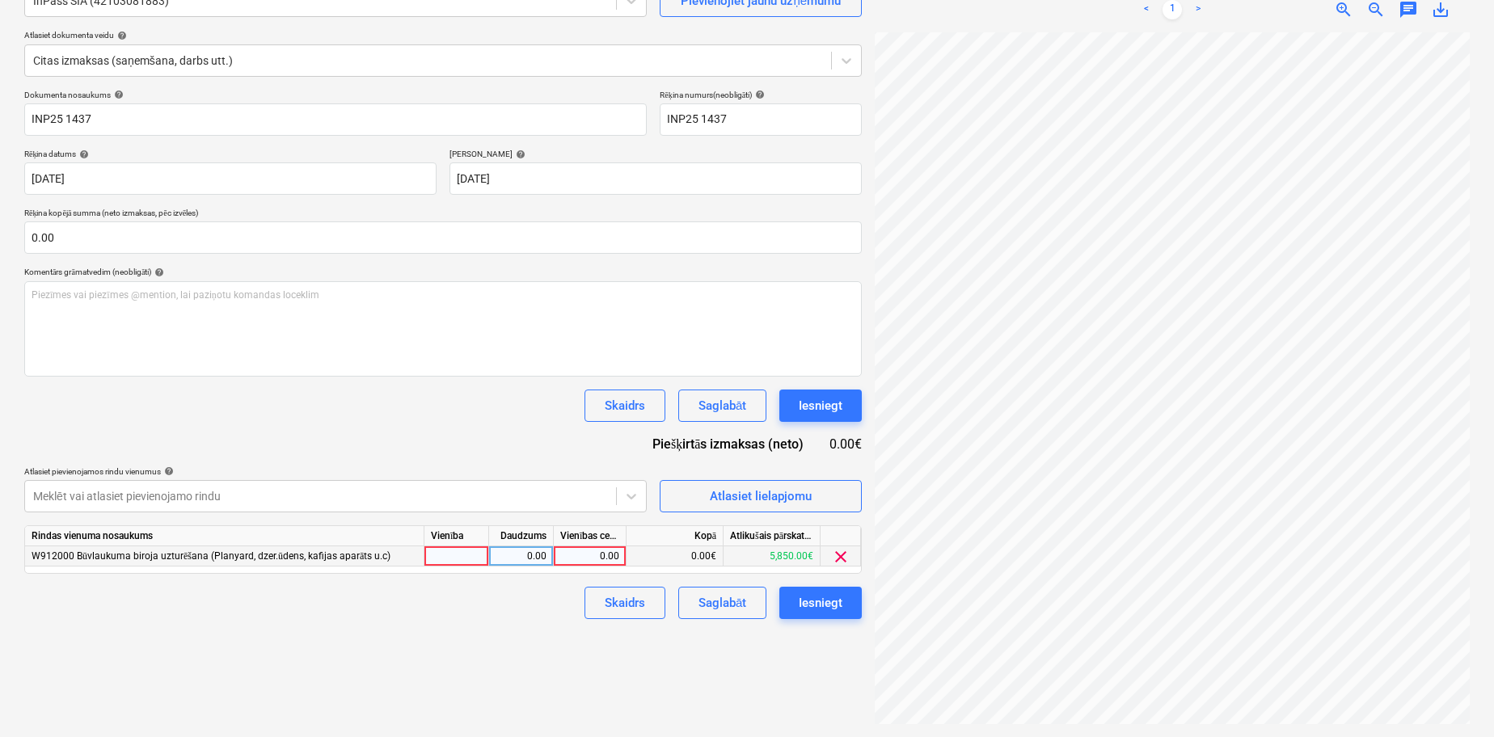
click at [608, 560] on div "0.00" at bounding box center [589, 557] width 59 height 20
type input "206.5"
click at [716, 606] on div "Saglabāt" at bounding box center [723, 603] width 48 height 21
